Goal: Transaction & Acquisition: Purchase product/service

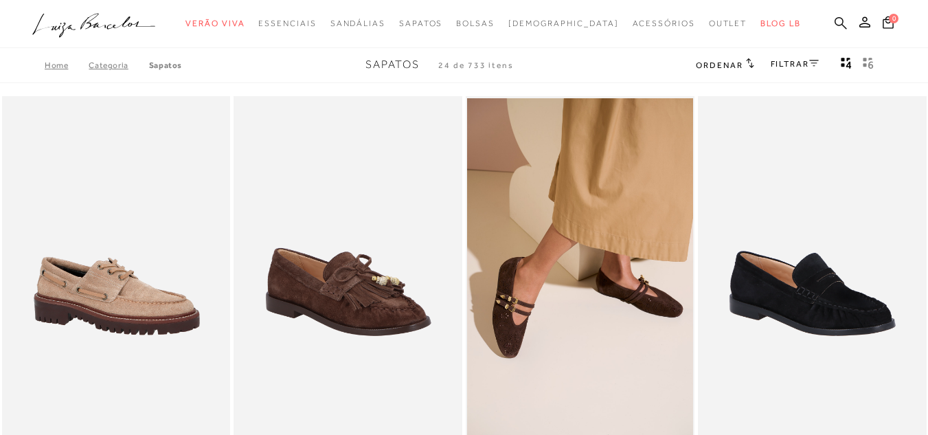
click at [834, 21] on icon at bounding box center [840, 22] width 12 height 13
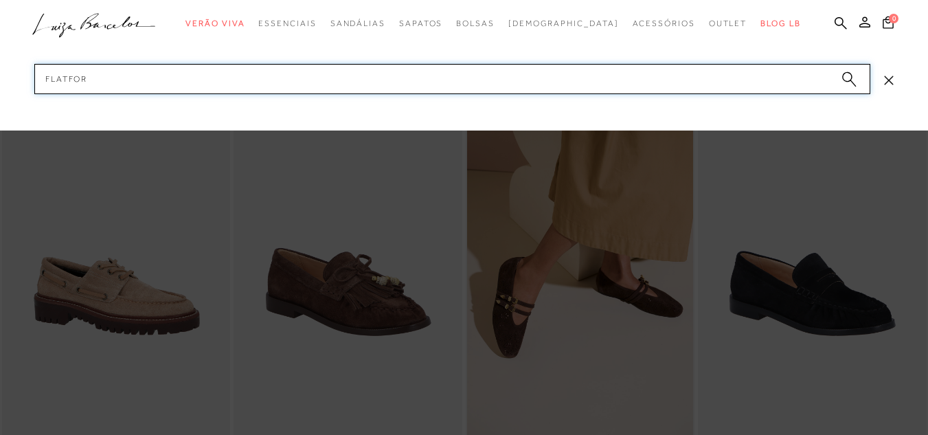
type input "flatform"
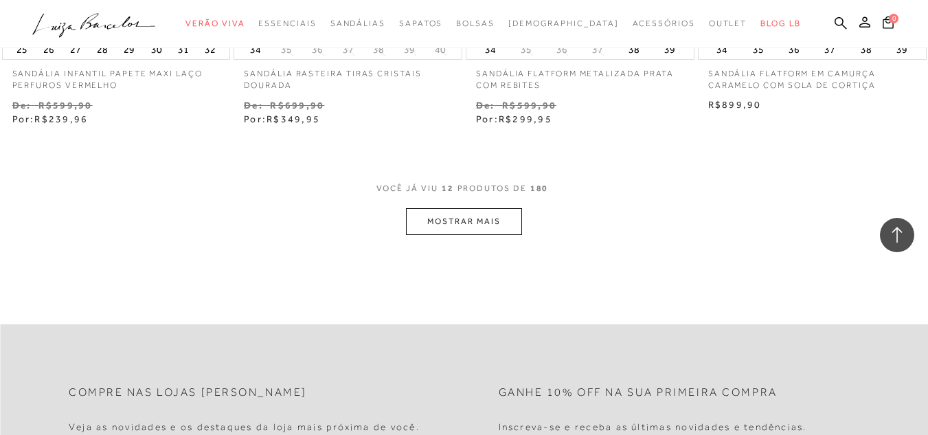
scroll to position [1305, 0]
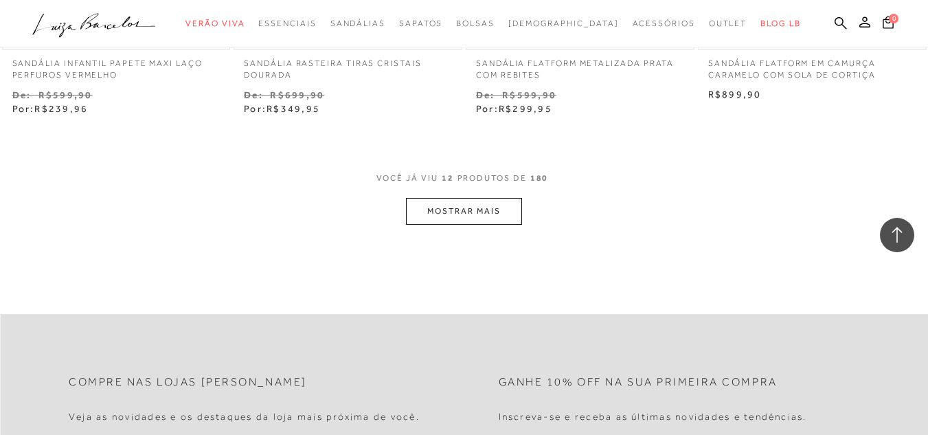
click at [478, 209] on button "MOSTRAR MAIS" at bounding box center [463, 211] width 115 height 27
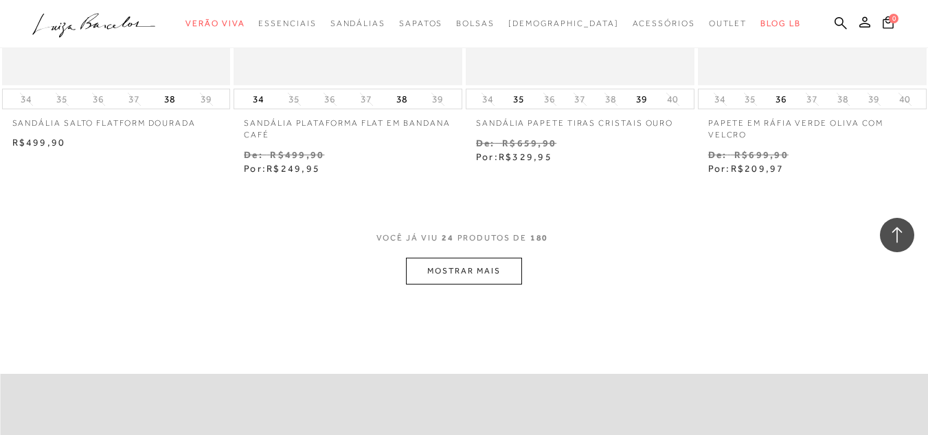
scroll to position [2609, 0]
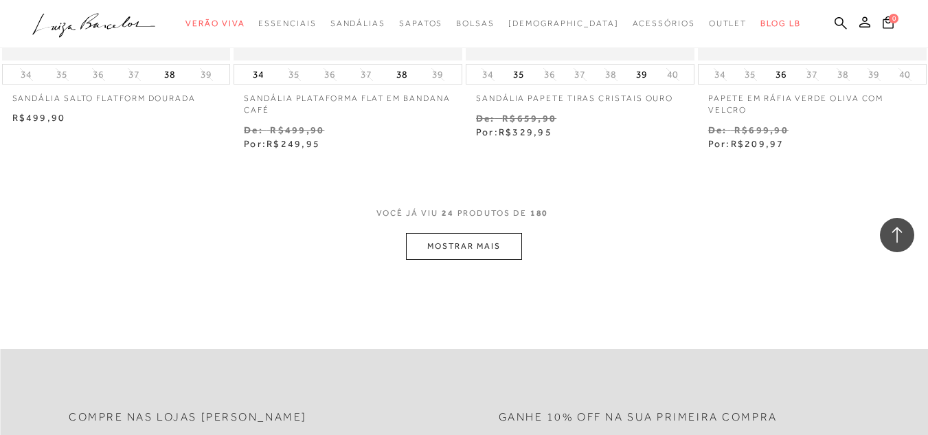
click at [429, 233] on button "MOSTRAR MAIS" at bounding box center [463, 246] width 115 height 27
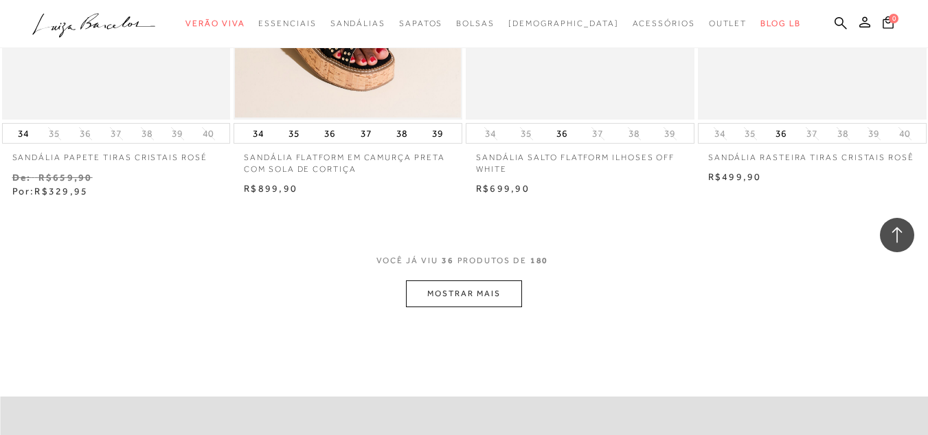
scroll to position [3914, 0]
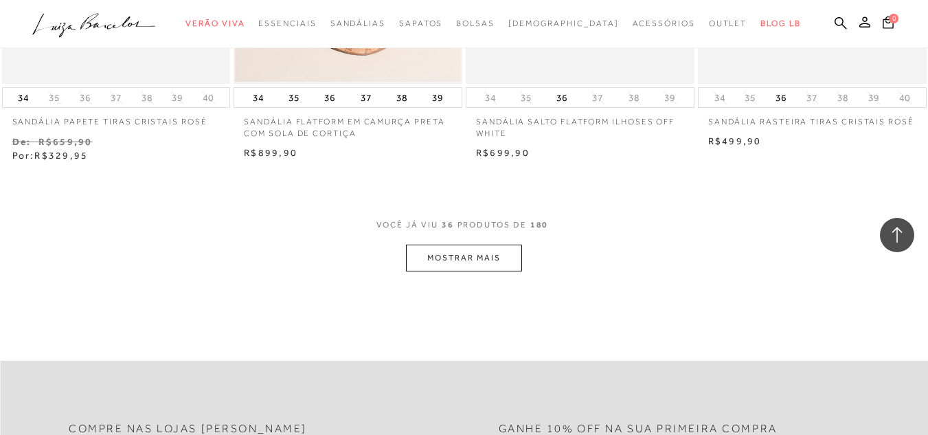
click at [436, 245] on button "MOSTRAR MAIS" at bounding box center [463, 257] width 115 height 27
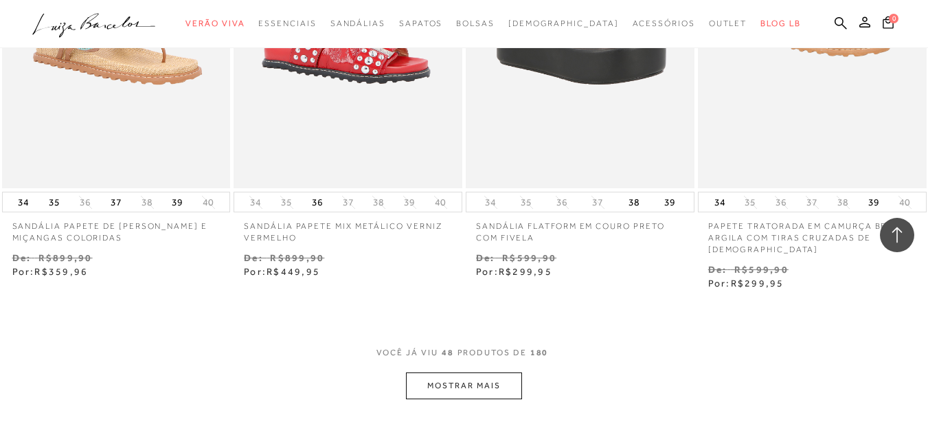
scroll to position [5219, 0]
